Goal: Information Seeking & Learning: Find specific fact

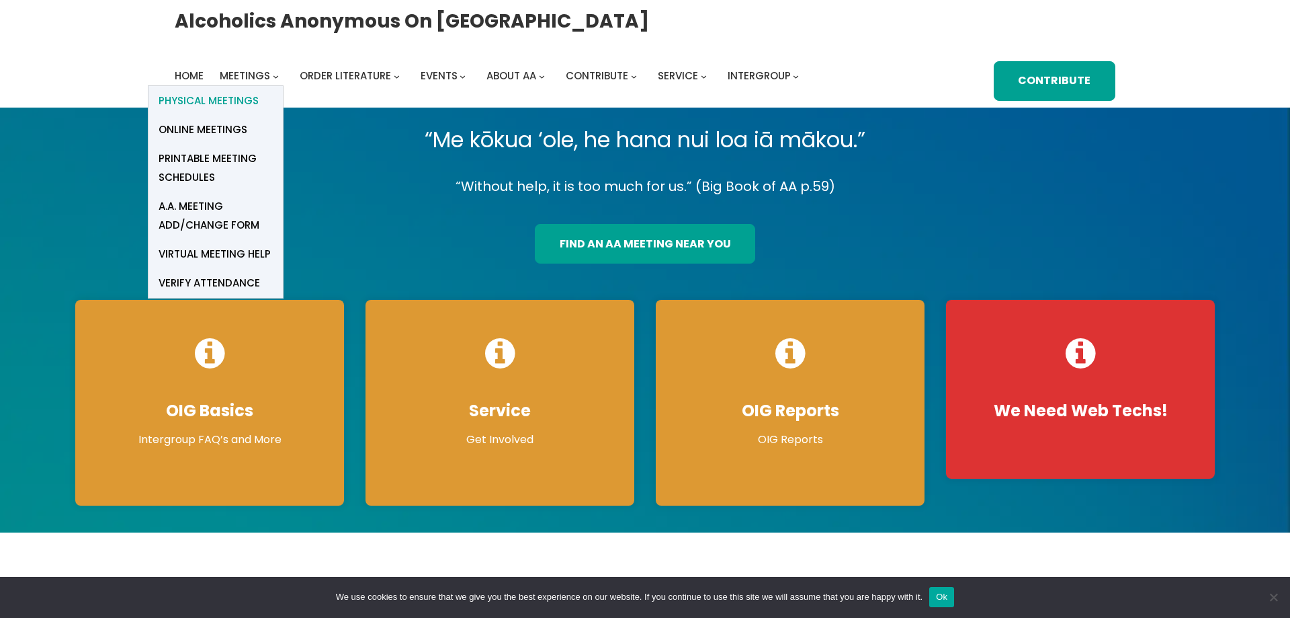
click at [243, 97] on span "Physical Meetings" at bounding box center [209, 100] width 100 height 19
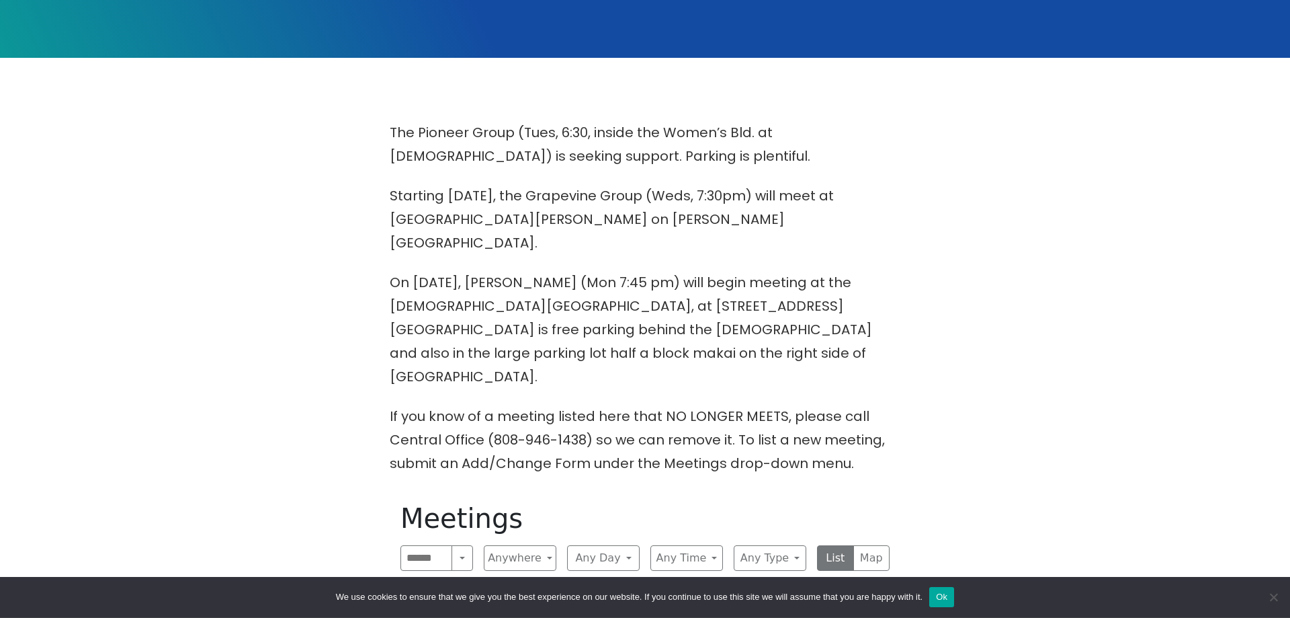
scroll to position [206, 0]
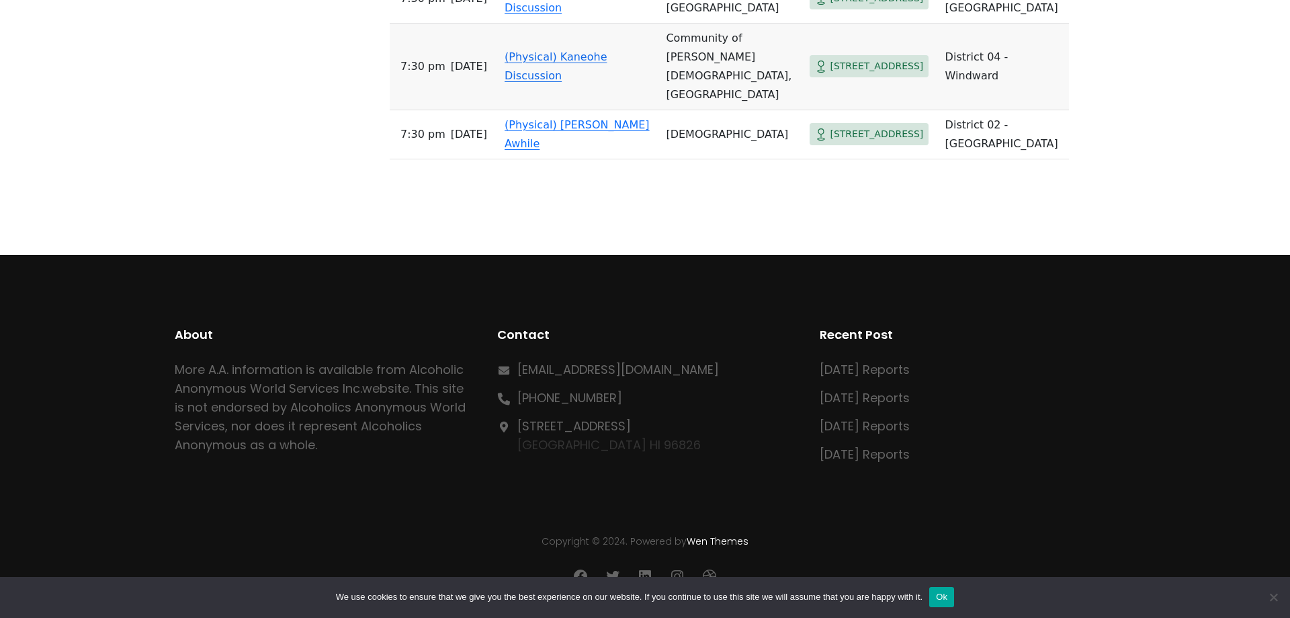
drag, startPoint x: 388, startPoint y: 253, endPoint x: 427, endPoint y: 628, distance: 377.0
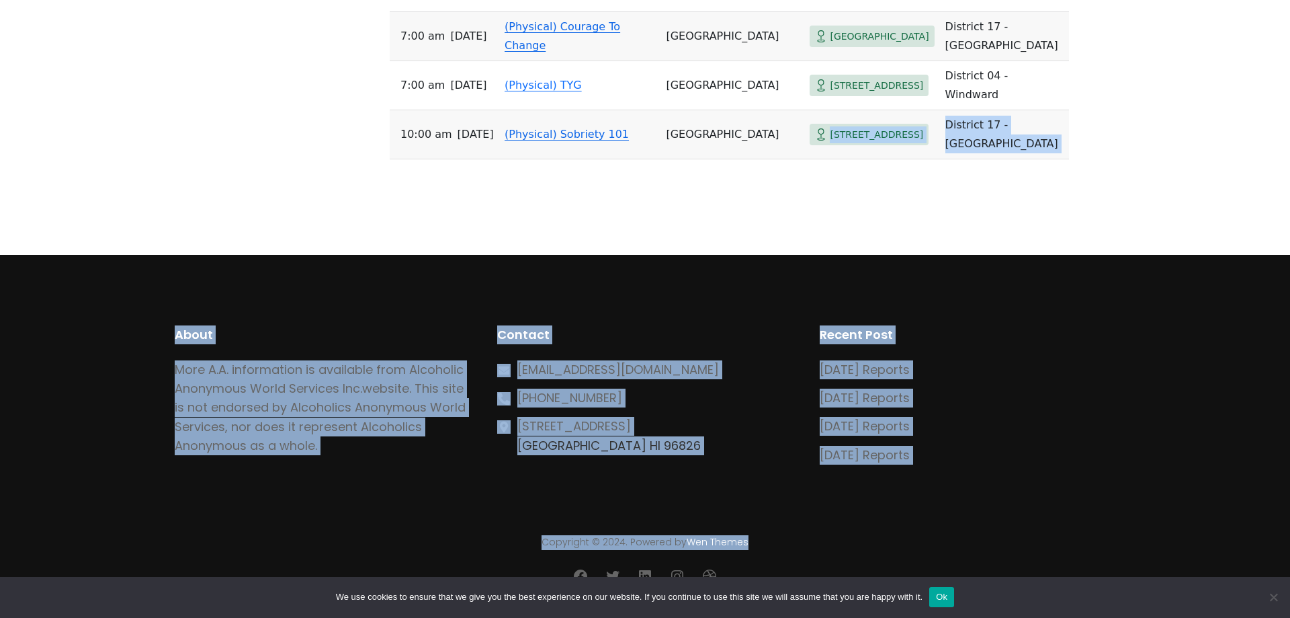
scroll to position [17547, 0]
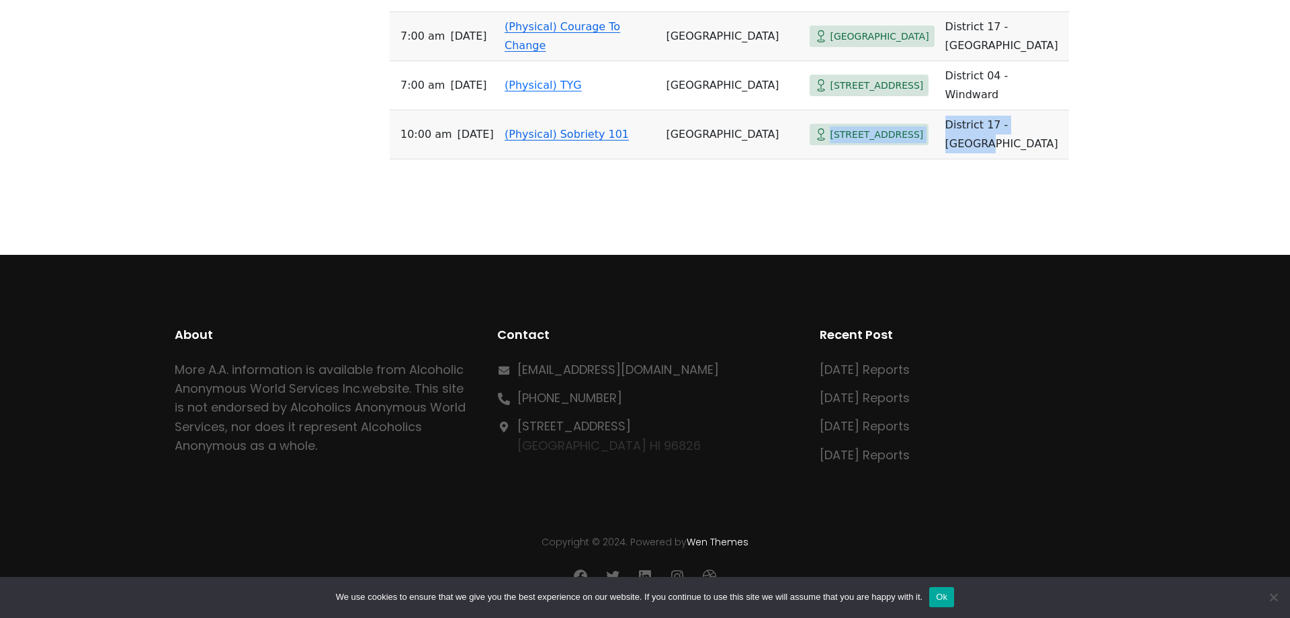
drag, startPoint x: 388, startPoint y: 269, endPoint x: 909, endPoint y: 159, distance: 533.0
copy tr "[STREET_ADDRESS]"
